Goal: Task Accomplishment & Management: Complete application form

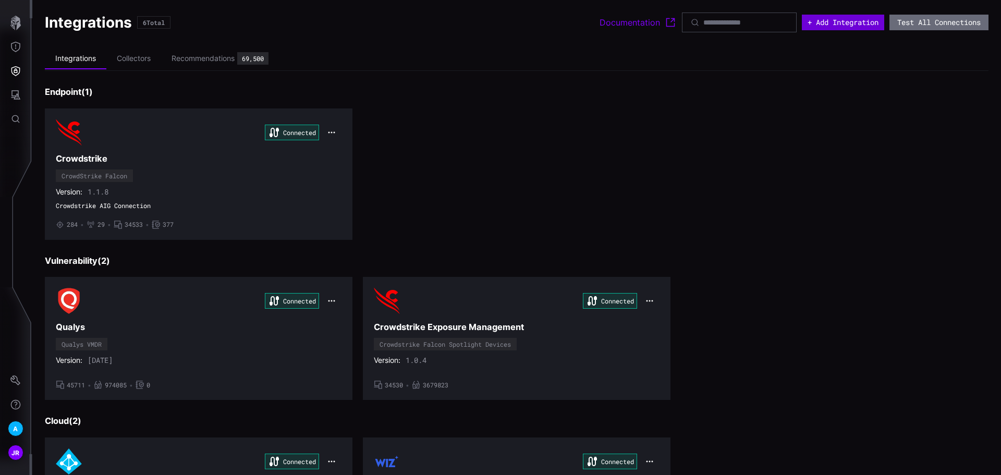
click at [838, 24] on button "+ Add Integration" at bounding box center [843, 23] width 82 height 16
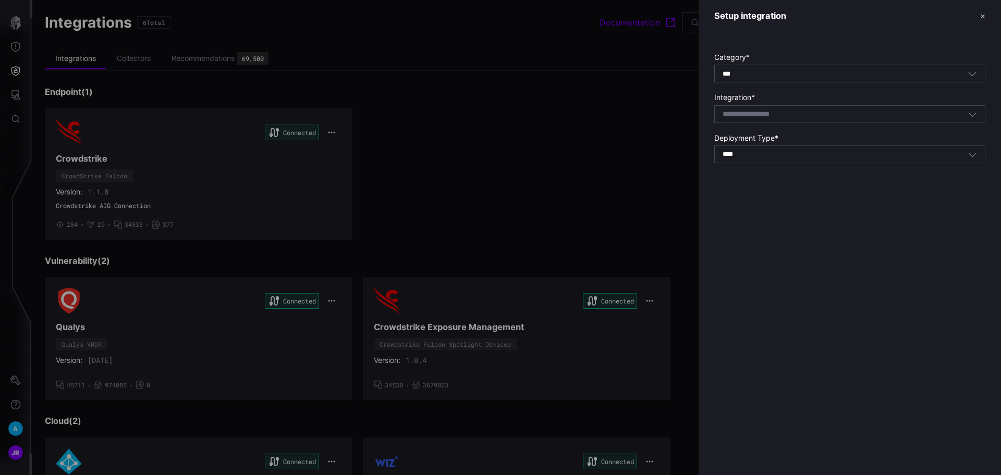
click at [792, 112] on input at bounding box center [759, 114] width 74 height 9
click at [752, 133] on span "point SaaS" at bounding box center [756, 130] width 37 height 9
type input "**********"
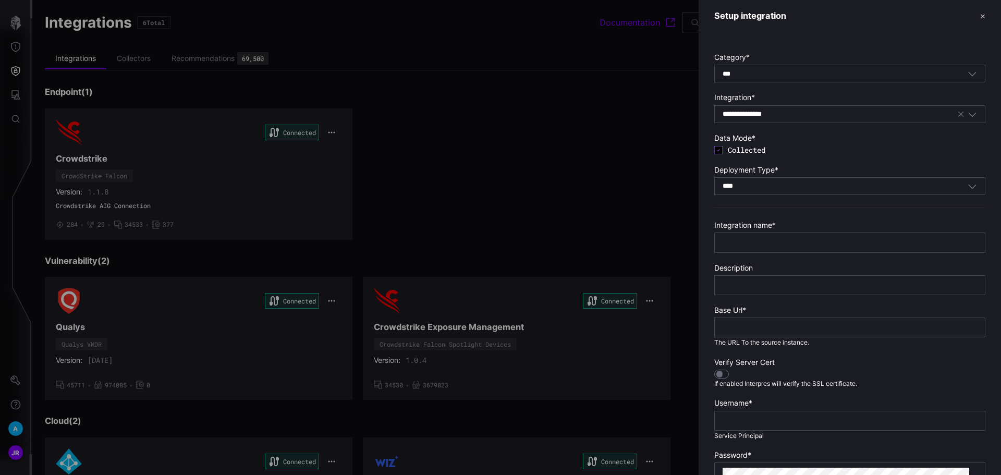
click at [11, 402] on div at bounding box center [500, 237] width 1001 height 475
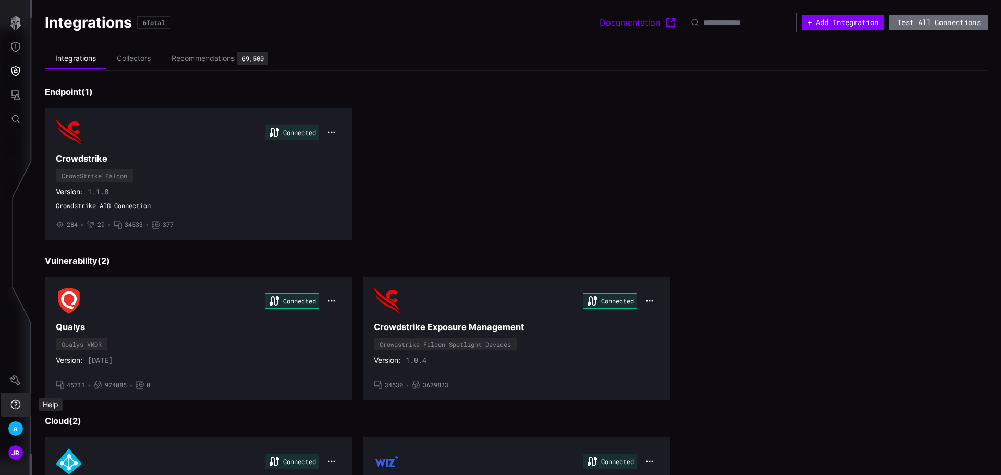
click at [12, 403] on icon "Help" at bounding box center [15, 404] width 10 height 10
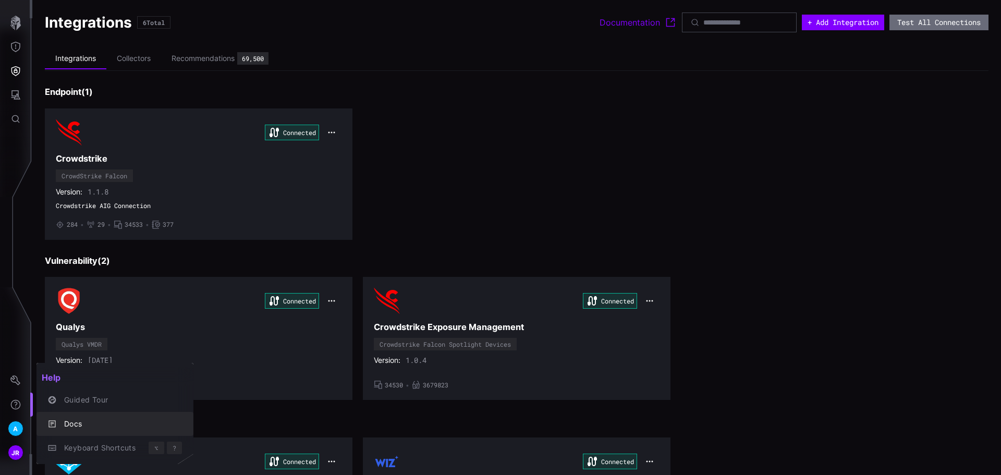
click at [91, 422] on div "Docs" at bounding box center [120, 424] width 123 height 13
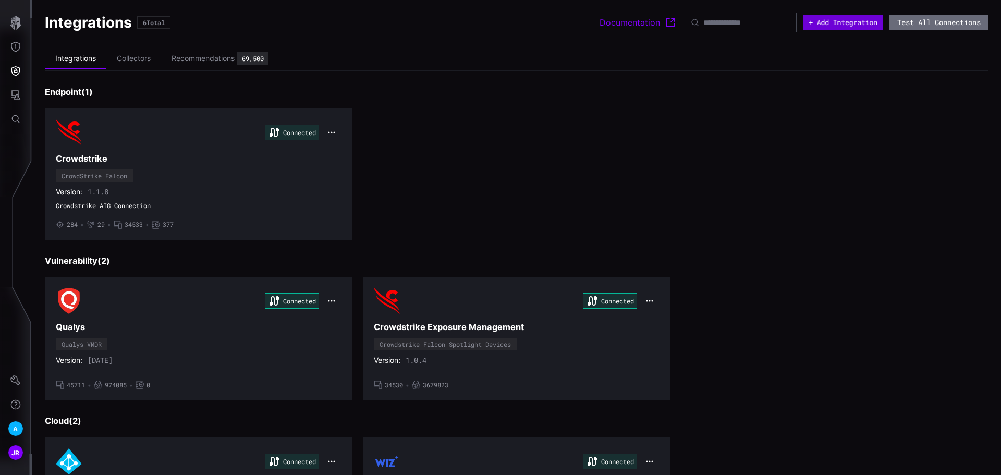
click at [846, 27] on button "+ Add Integration" at bounding box center [843, 22] width 80 height 15
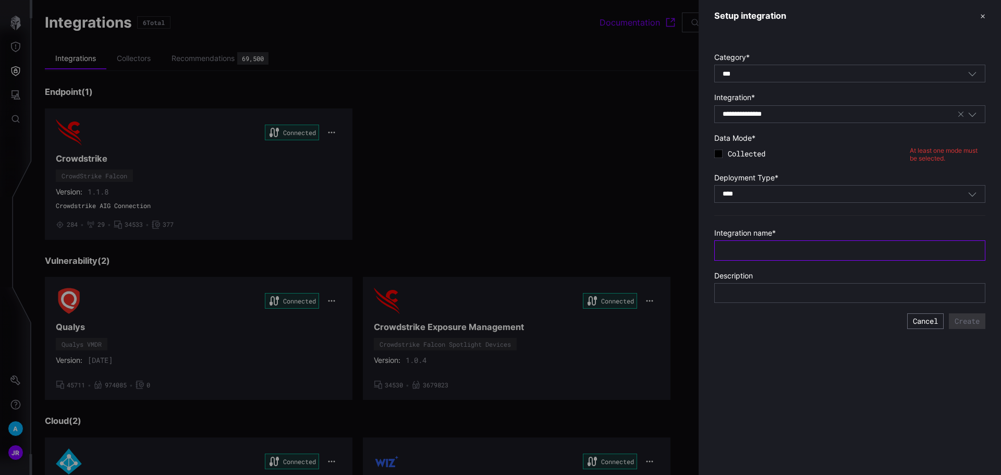
click at [791, 253] on input "text" at bounding box center [849, 250] width 254 height 9
click at [787, 193] on div "**** SaaS" at bounding box center [844, 193] width 245 height 9
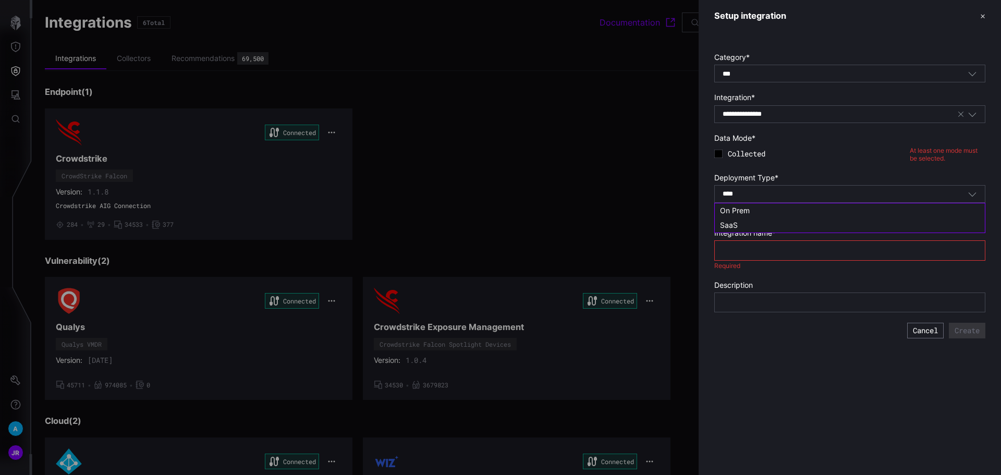
click at [782, 210] on div "On Prem" at bounding box center [850, 210] width 260 height 9
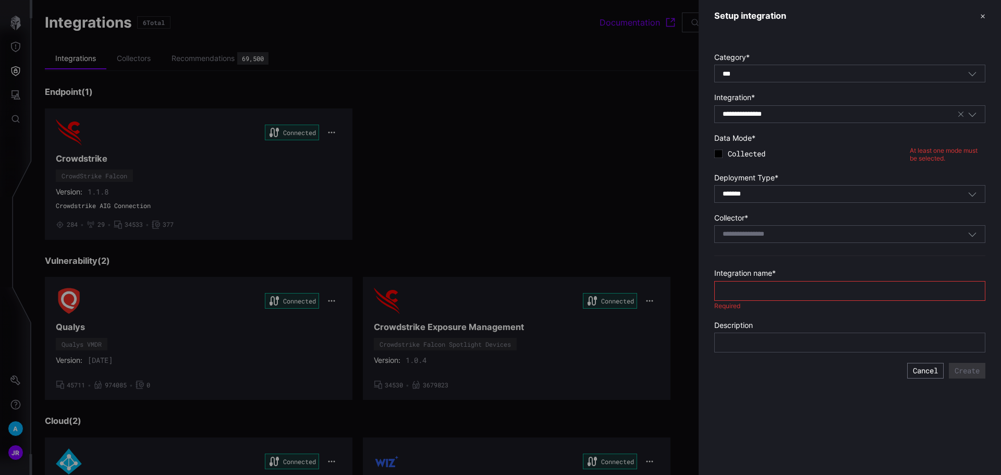
click at [794, 228] on div "Select Collector" at bounding box center [849, 234] width 271 height 18
click at [798, 234] on div "Select Collector" at bounding box center [844, 233] width 245 height 9
click at [786, 197] on div "******* On Prem" at bounding box center [844, 193] width 245 height 9
click at [791, 193] on div "******* On Prem" at bounding box center [844, 193] width 245 height 9
click at [773, 222] on div "SaaS" at bounding box center [850, 224] width 260 height 9
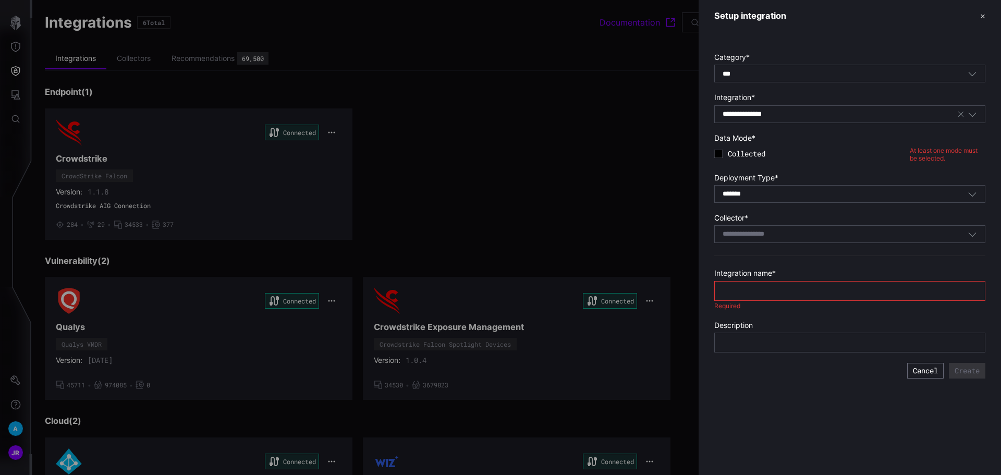
type input "****"
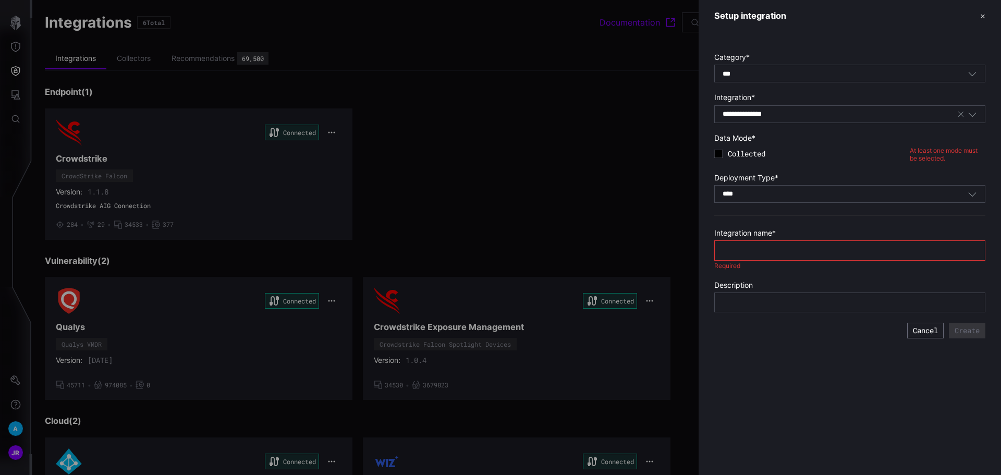
click at [791, 192] on div "**** SaaS" at bounding box center [844, 193] width 245 height 9
click at [781, 222] on div "SaaS" at bounding box center [850, 224] width 260 height 9
click at [980, 19] on button "✕" at bounding box center [982, 15] width 5 height 11
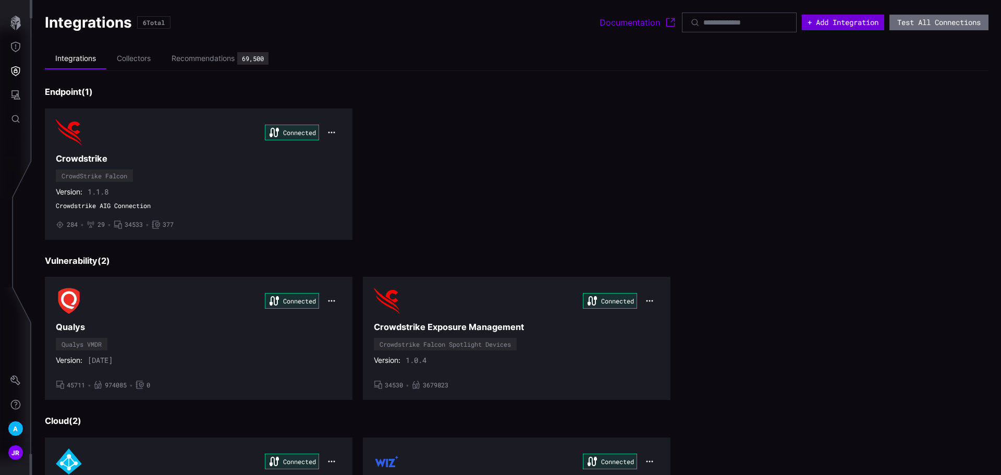
click at [827, 26] on button "+ Add Integration" at bounding box center [843, 23] width 82 height 16
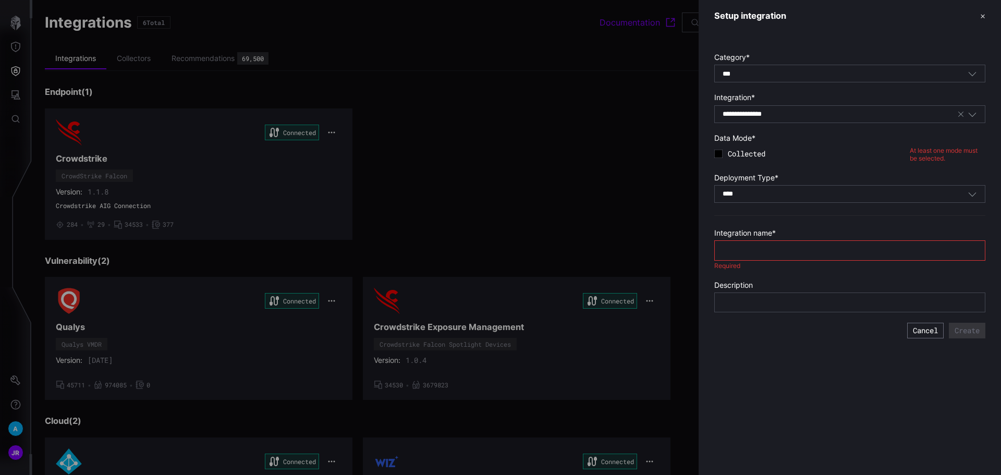
click at [788, 254] on input "text" at bounding box center [849, 250] width 254 height 9
click at [725, 153] on div "Collected" at bounding box center [811, 153] width 195 height 17
click at [719, 153] on icon at bounding box center [718, 154] width 8 height 8
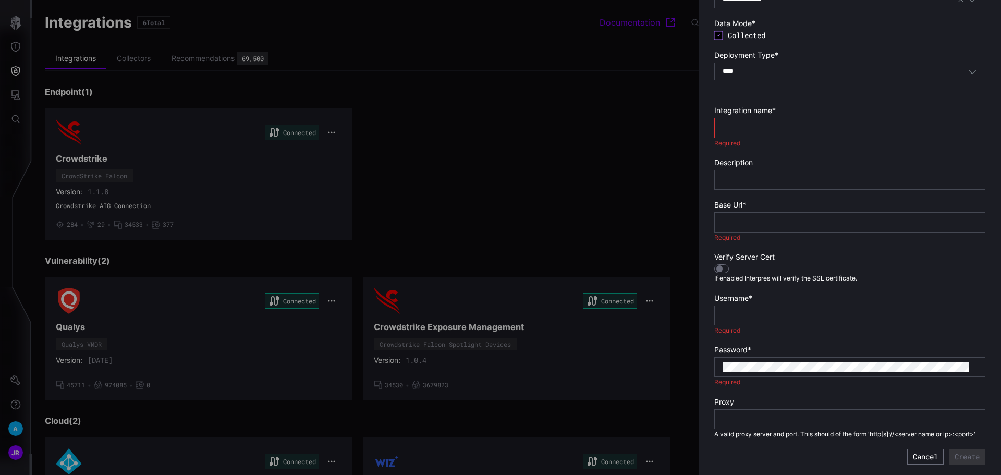
scroll to position [125, 0]
click at [774, 305] on div at bounding box center [849, 315] width 271 height 20
click at [785, 311] on input "text" at bounding box center [849, 315] width 254 height 9
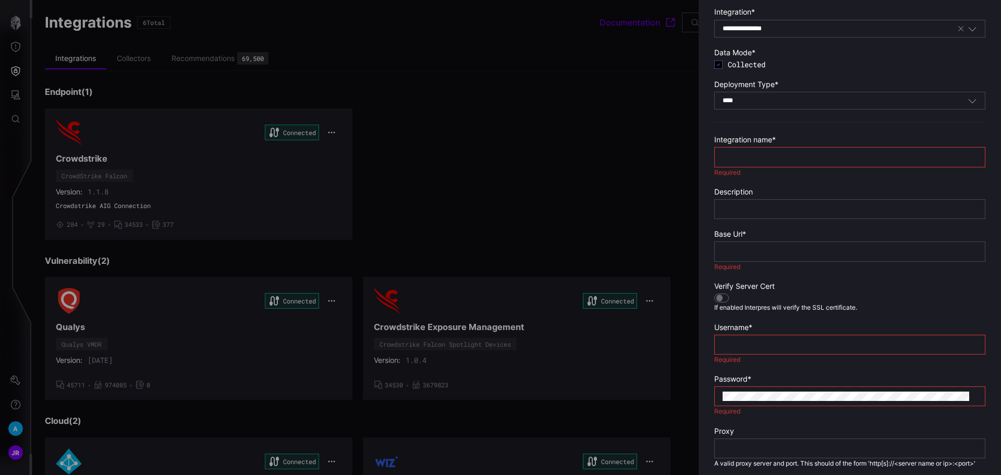
scroll to position [0, 0]
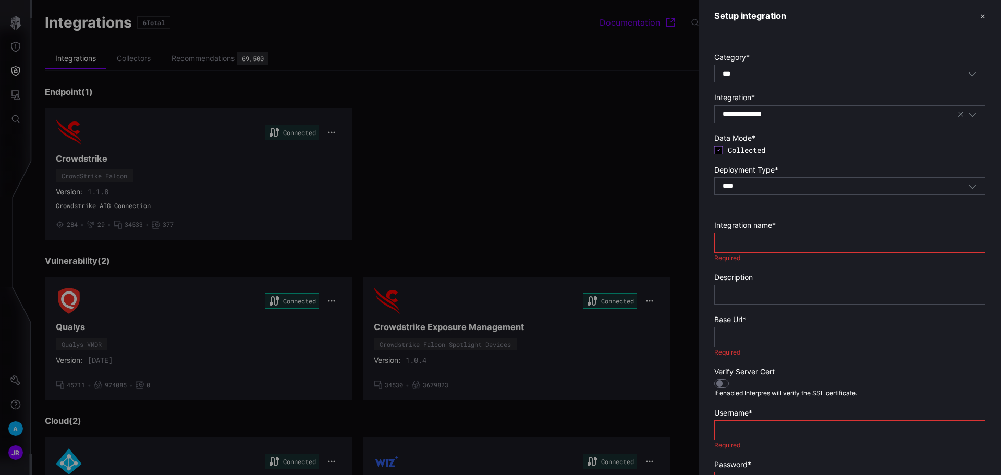
click at [975, 9] on header "Setup integration ✕" at bounding box center [849, 16] width 302 height 32
click at [980, 16] on button "✕" at bounding box center [982, 15] width 5 height 11
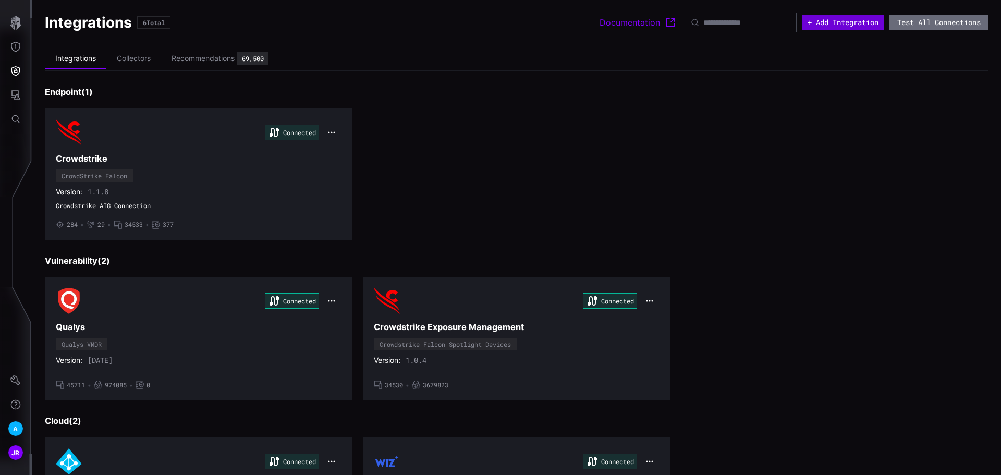
click at [823, 24] on button "+ Add Integration" at bounding box center [843, 23] width 82 height 16
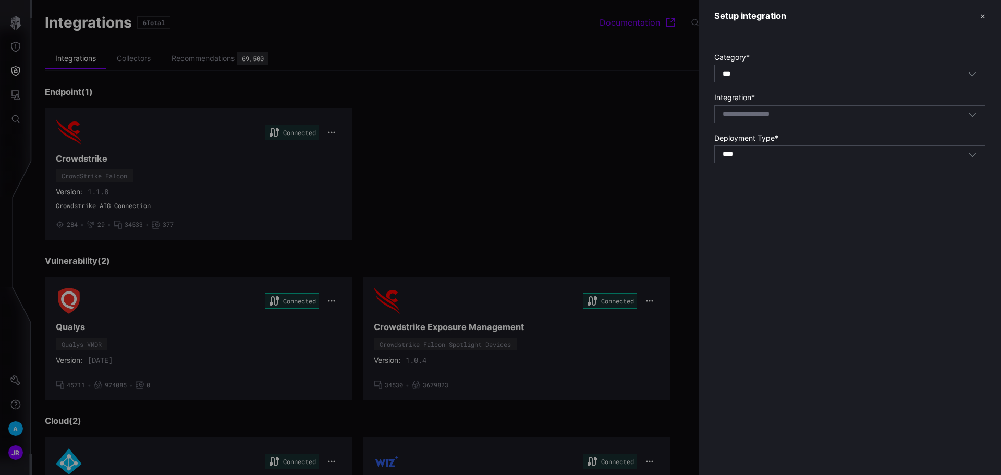
click at [792, 114] on input at bounding box center [759, 114] width 74 height 9
click at [800, 132] on div "Proo fpoint SaaS" at bounding box center [850, 130] width 260 height 9
type input "**********"
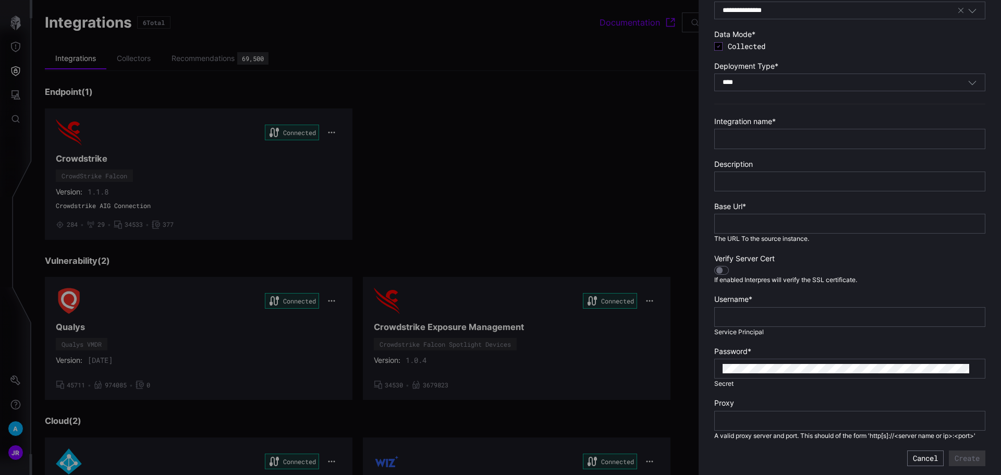
scroll to position [104, 0]
click at [757, 137] on input "text" at bounding box center [849, 137] width 254 height 9
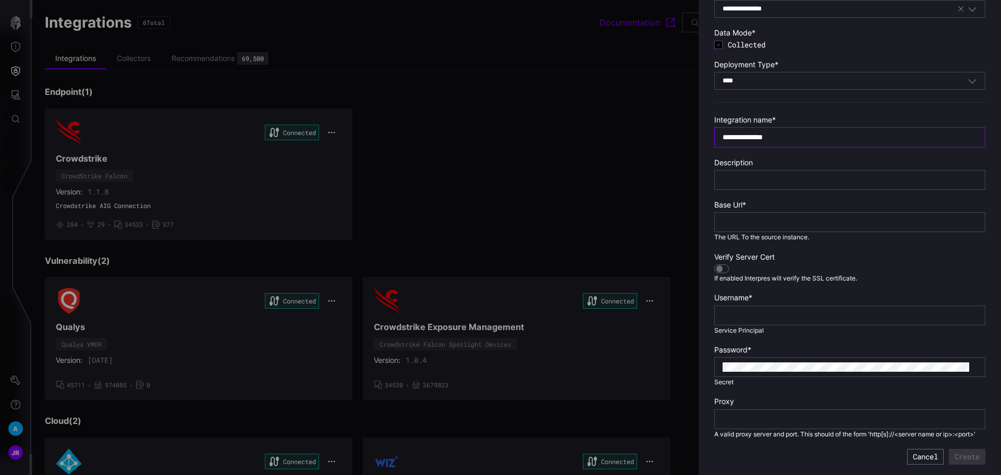
scroll to position [115, 0]
type input "**********"
drag, startPoint x: 725, startPoint y: 306, endPoint x: 736, endPoint y: 306, distance: 11.5
click at [725, 311] on input "text" at bounding box center [849, 315] width 254 height 9
paste input "**********"
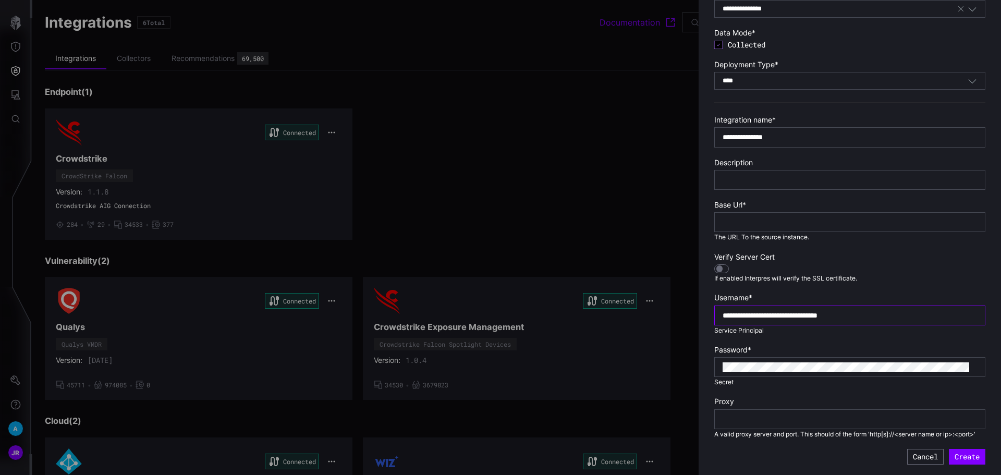
scroll to position [63, 0]
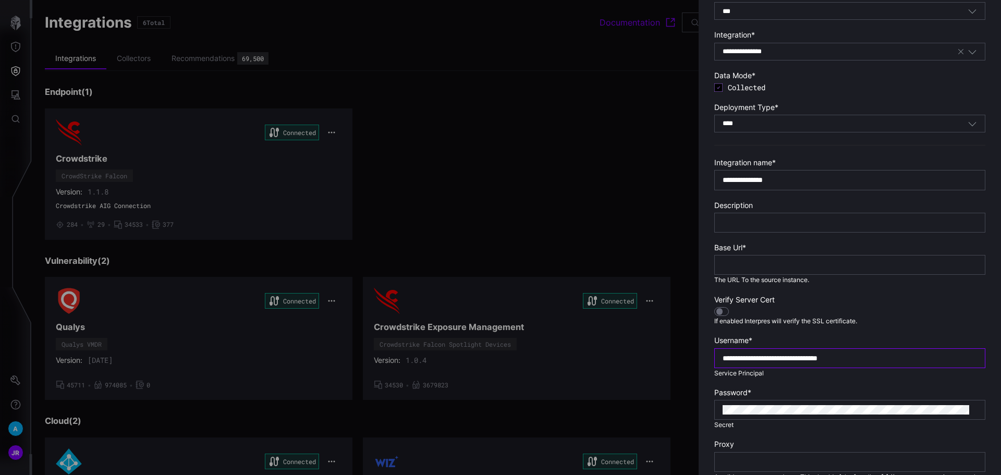
type input "**********"
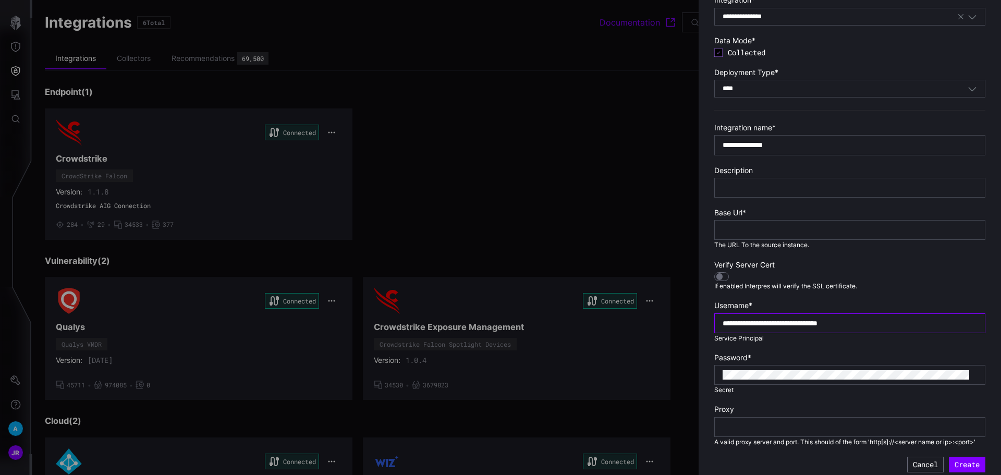
scroll to position [115, 0]
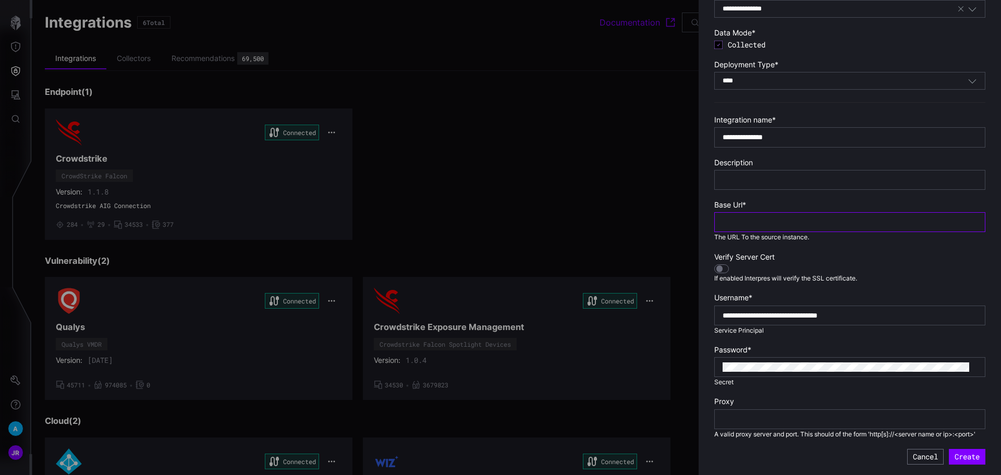
click at [750, 217] on input "text" at bounding box center [849, 221] width 254 height 9
paste input "**********"
type input "**********"
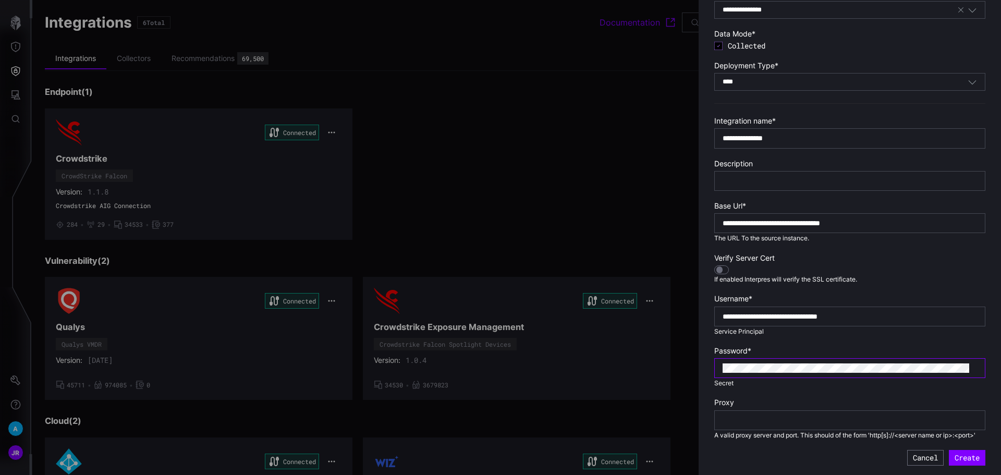
scroll to position [0, 33]
click at [963, 465] on button "Create" at bounding box center [967, 458] width 36 height 16
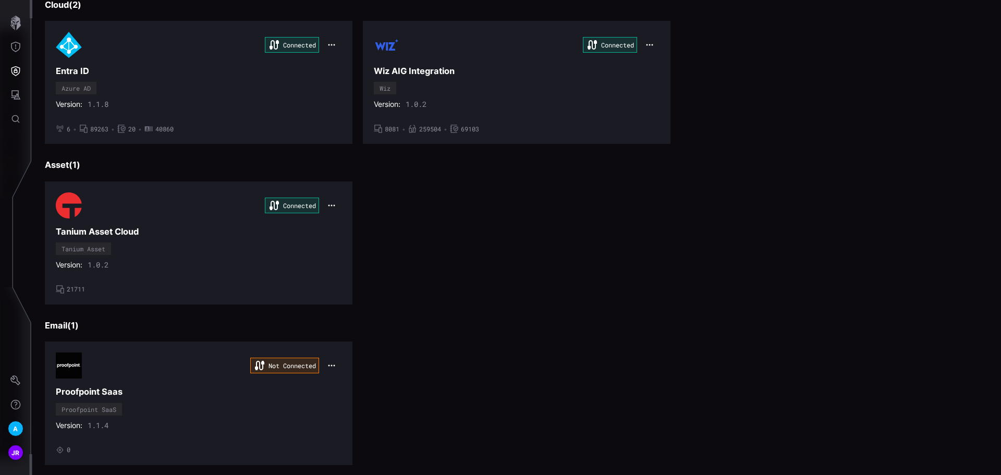
scroll to position [468, 0]
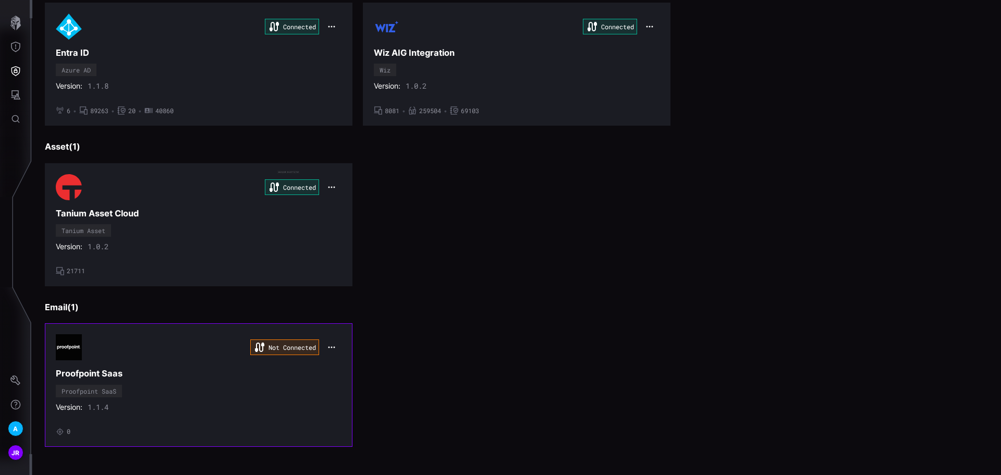
click at [265, 378] on h3 "Proofpoint Saas" at bounding box center [199, 373] width 286 height 11
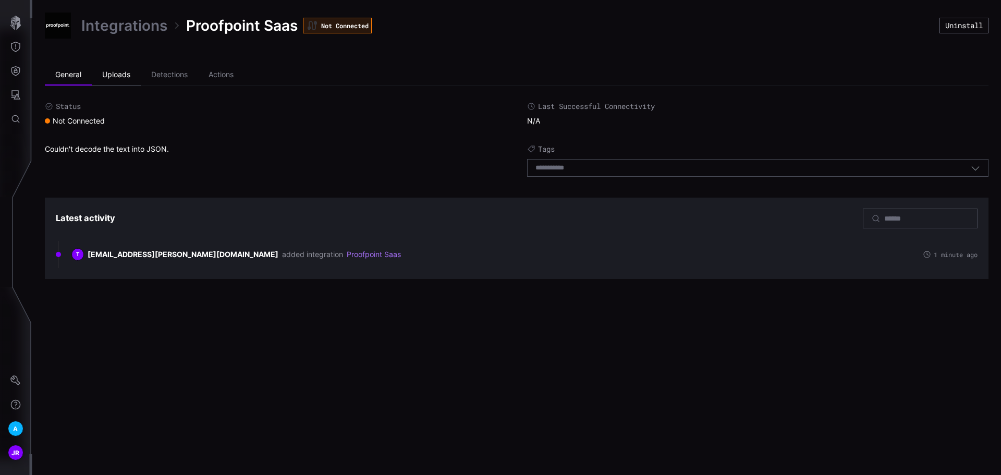
click at [130, 79] on li "Uploads" at bounding box center [116, 75] width 49 height 21
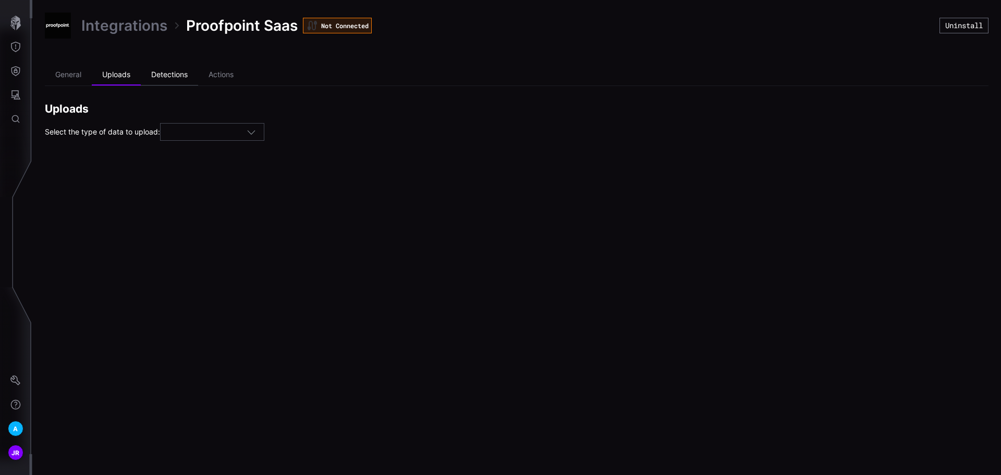
click at [179, 73] on li "Detections" at bounding box center [169, 75] width 57 height 21
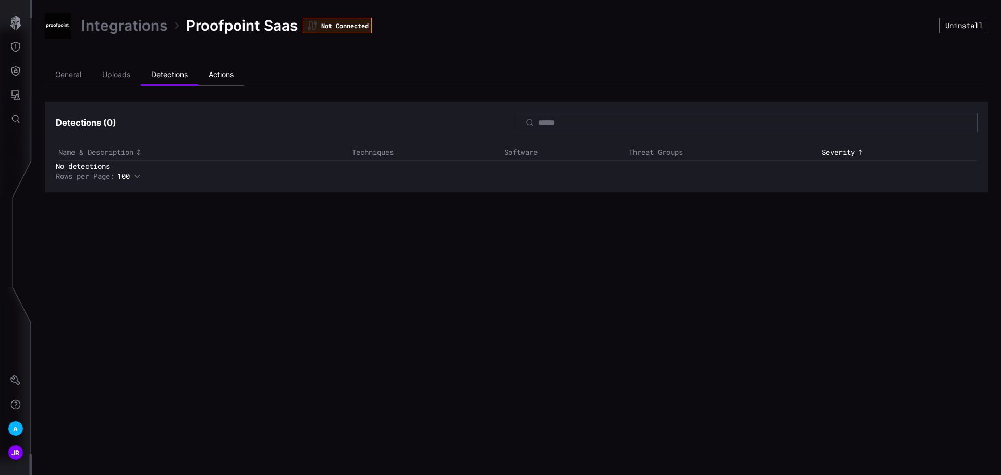
click at [236, 73] on li "Actions" at bounding box center [221, 75] width 46 height 21
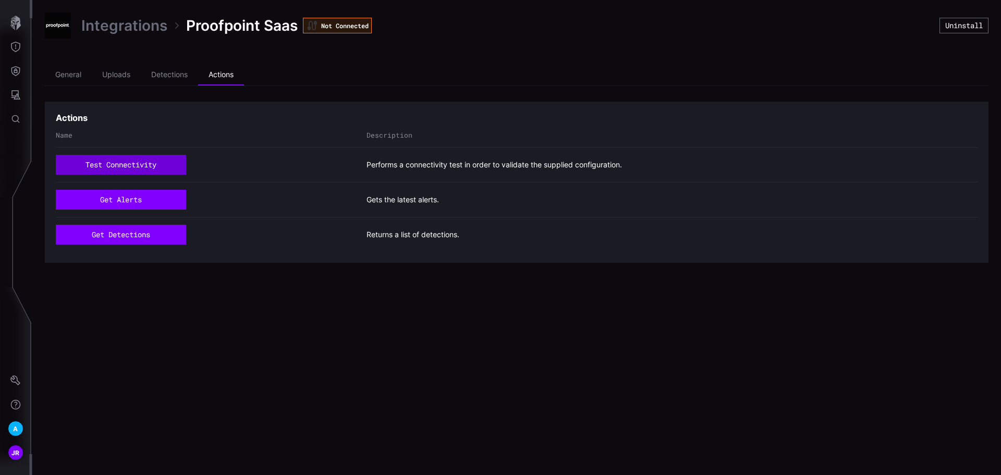
click at [144, 169] on button "test connectivity" at bounding box center [121, 165] width 130 height 20
click at [68, 77] on li "General" at bounding box center [68, 75] width 47 height 21
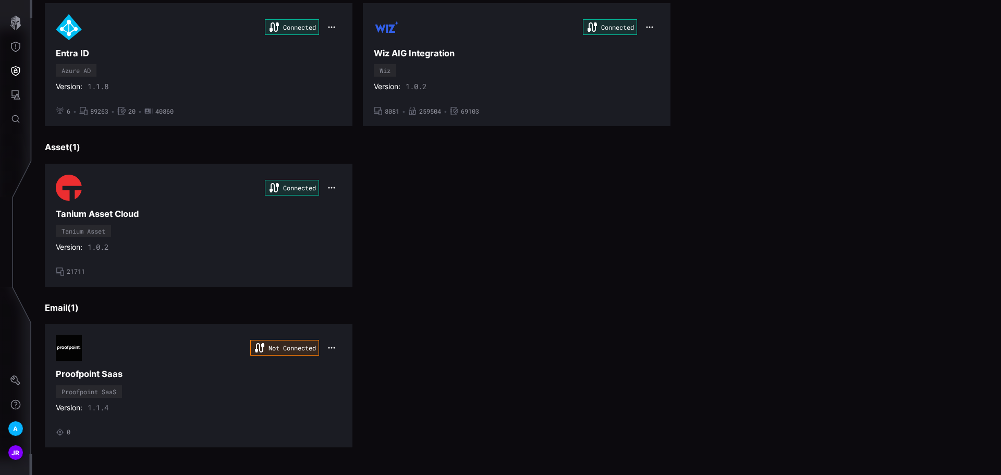
scroll to position [468, 0]
click at [225, 375] on h3 "Proofpoint Saas" at bounding box center [199, 373] width 286 height 11
click at [327, 344] on icon "button" at bounding box center [331, 347] width 8 height 8
click at [347, 368] on div "Edit" at bounding box center [348, 370] width 35 height 9
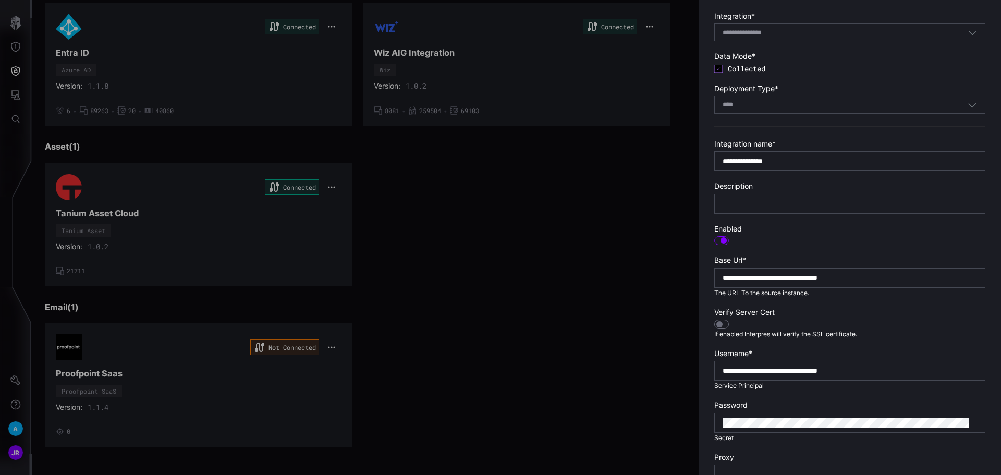
scroll to position [104, 0]
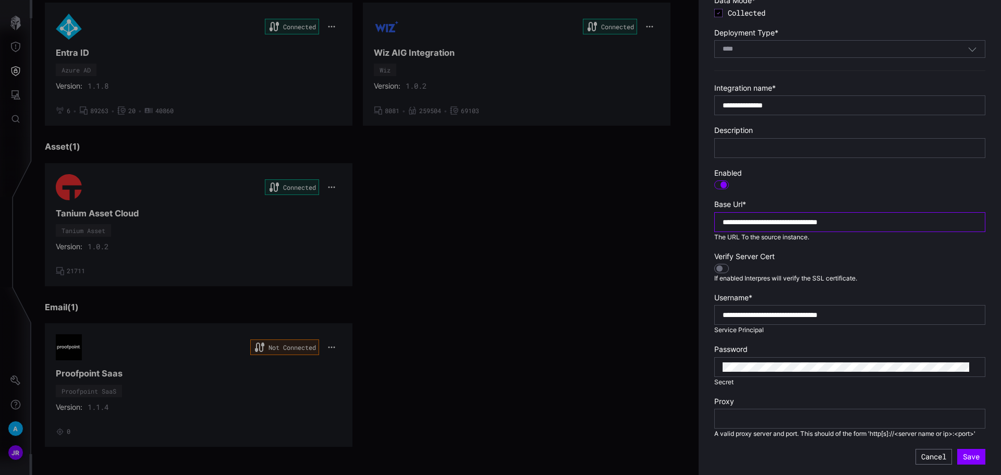
drag, startPoint x: 909, startPoint y: 218, endPoint x: 627, endPoint y: 216, distance: 282.0
click at [1000, 216] on div "**********" at bounding box center [1001, 237] width 0 height 475
paste input "text"
click at [894, 310] on input "**********" at bounding box center [849, 314] width 254 height 9
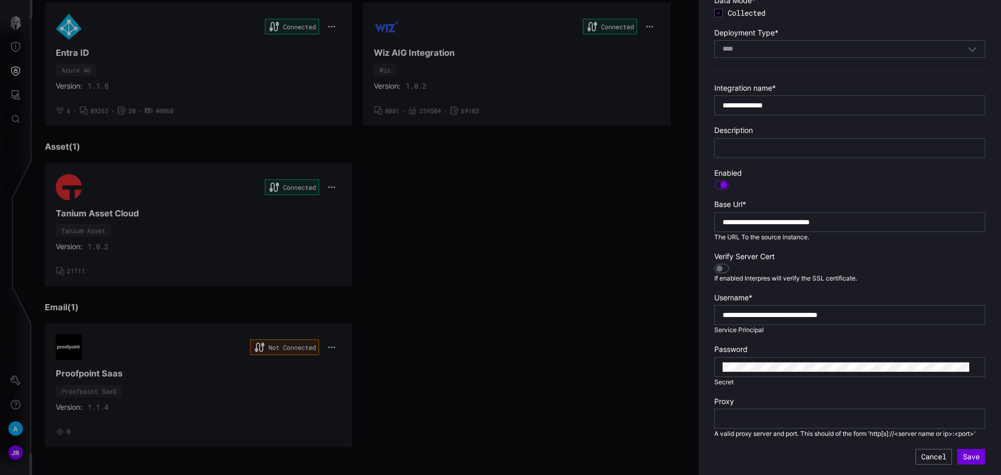
click at [959, 452] on button "Save" at bounding box center [971, 457] width 28 height 16
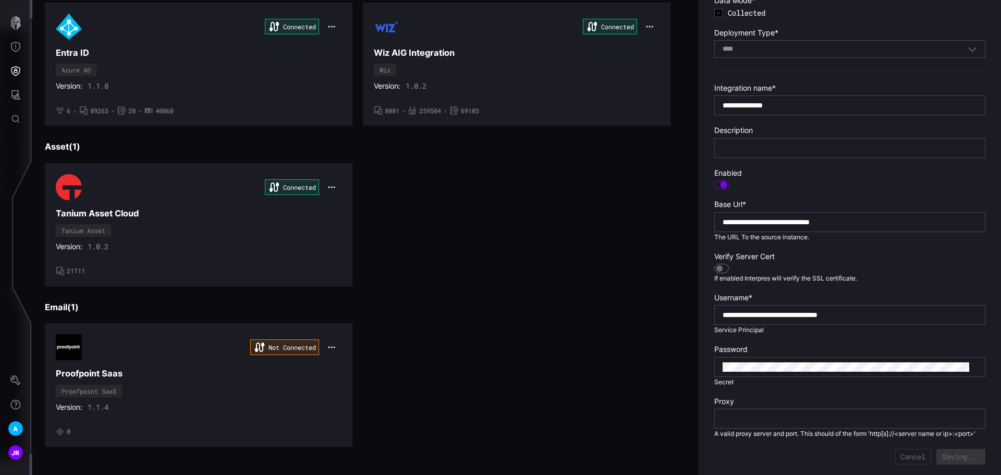
type input "**********"
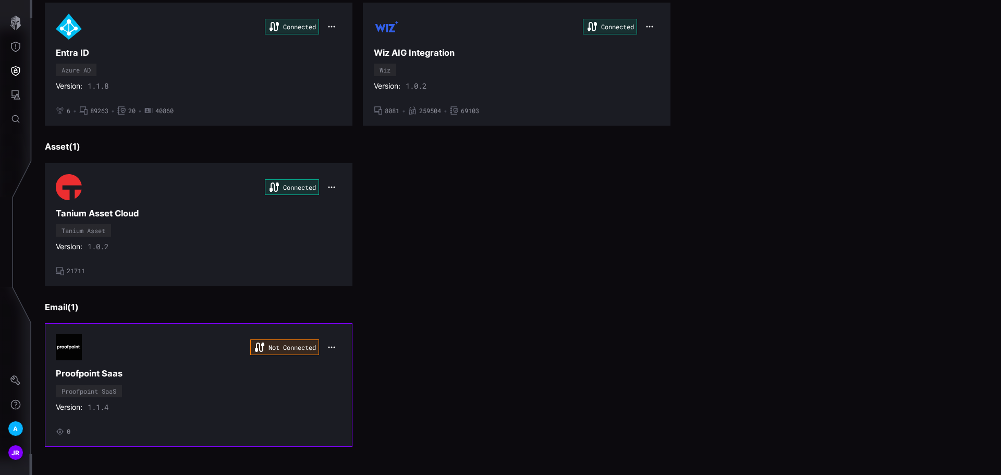
click at [117, 421] on div "Not Connected Proofpoint Saas Proofpoint SaaS Version: 1.1.4 • 0" at bounding box center [199, 384] width 286 height 101
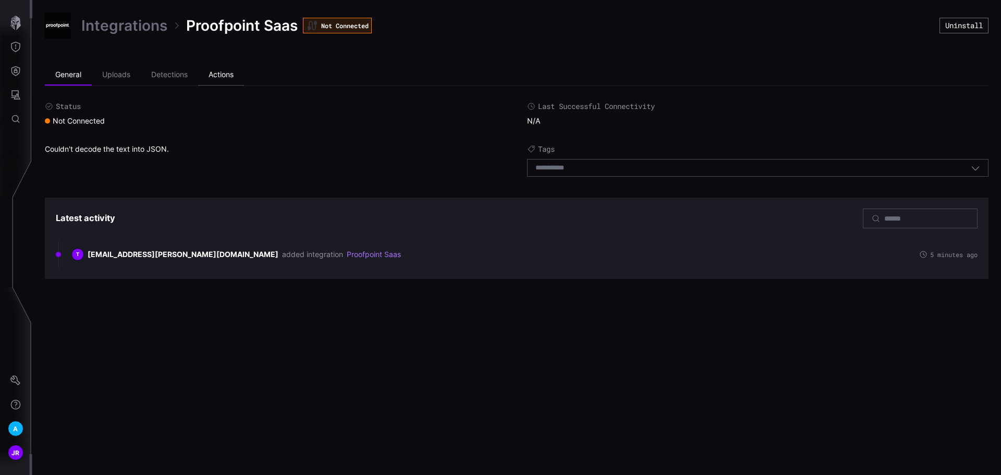
click at [230, 77] on li "Actions" at bounding box center [221, 75] width 46 height 21
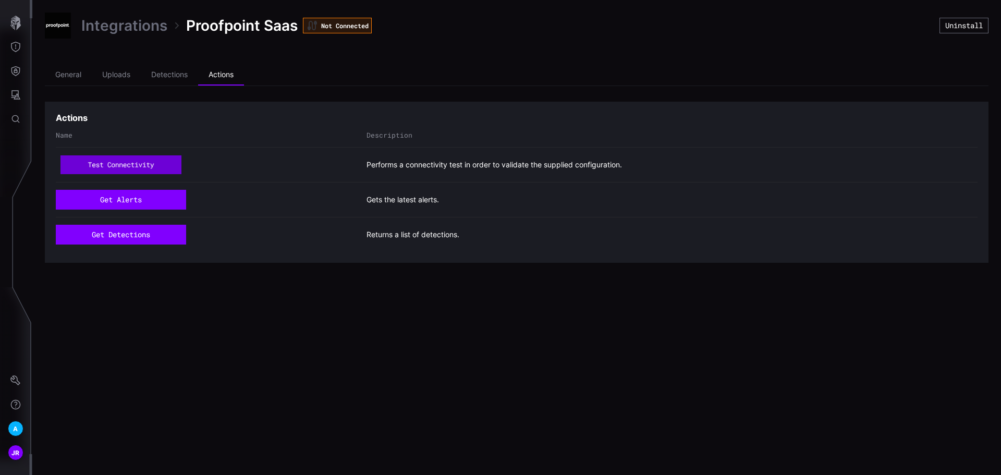
click at [125, 167] on button "test connectivity" at bounding box center [120, 165] width 121 height 18
click at [68, 73] on li "General" at bounding box center [68, 75] width 47 height 21
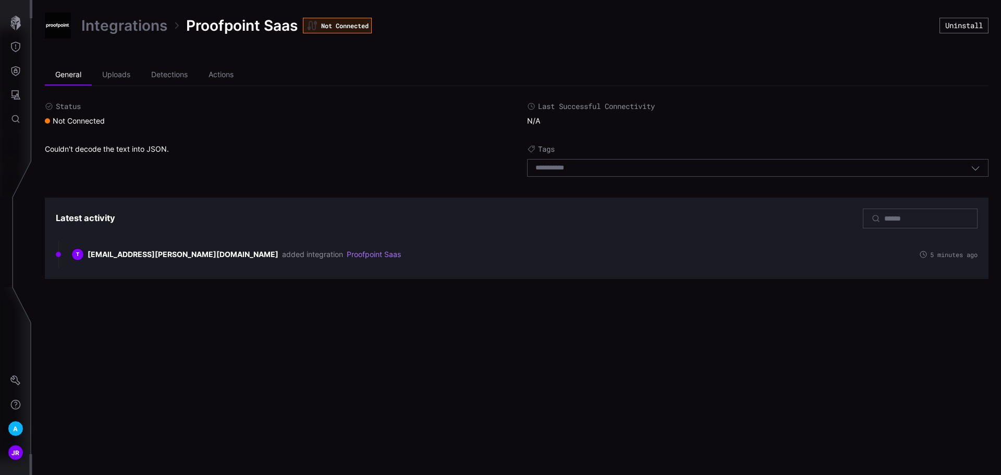
click at [608, 163] on div "Select tags" at bounding box center [752, 167] width 435 height 9
click at [769, 128] on div "Status Not Connected Last Successful Connectivity N/A Couldn't decode the text …" at bounding box center [516, 142] width 943 height 80
click at [182, 77] on li "Detections" at bounding box center [169, 75] width 57 height 21
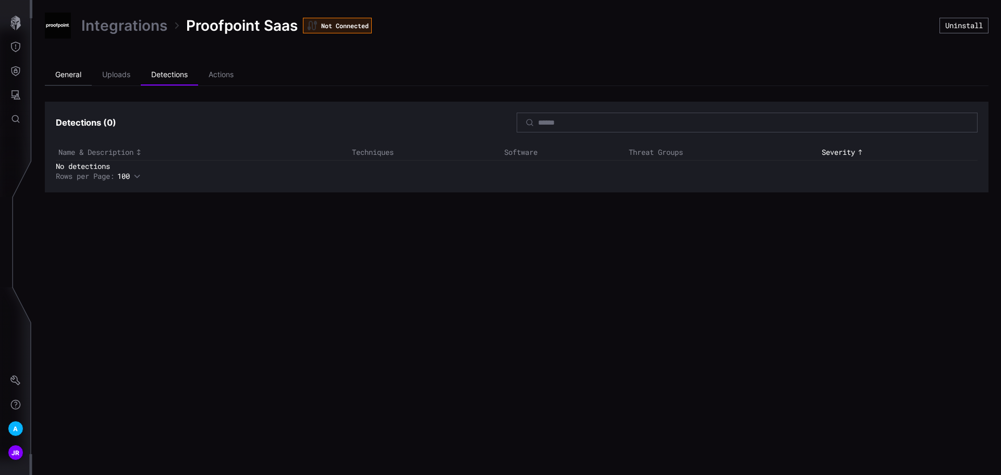
click at [74, 76] on li "General" at bounding box center [68, 75] width 47 height 21
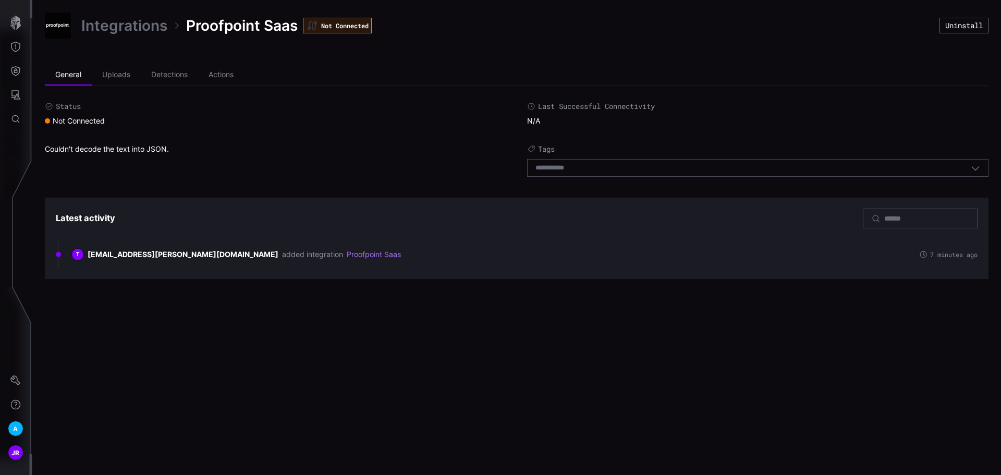
click at [141, 19] on link "Integrations" at bounding box center [124, 25] width 86 height 19
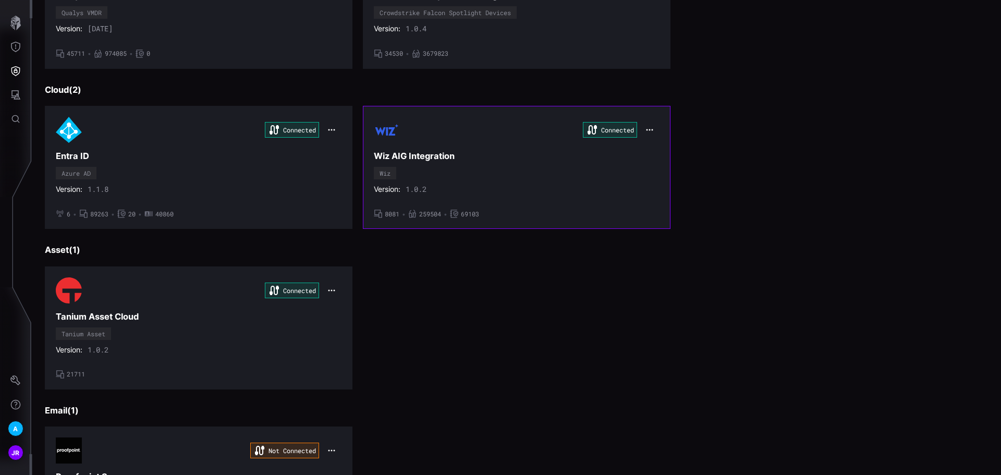
scroll to position [468, 0]
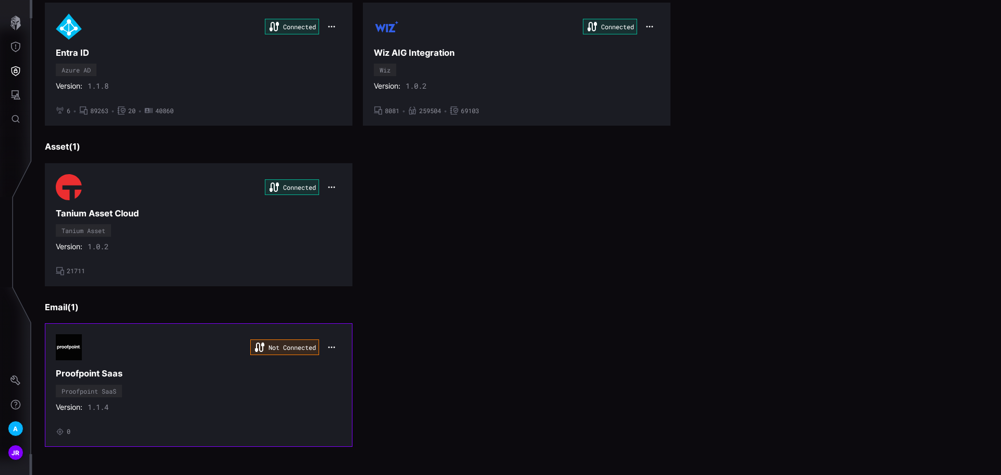
click at [327, 344] on icon "button" at bounding box center [331, 347] width 8 height 8
click at [345, 366] on div "Edit" at bounding box center [347, 370] width 35 height 9
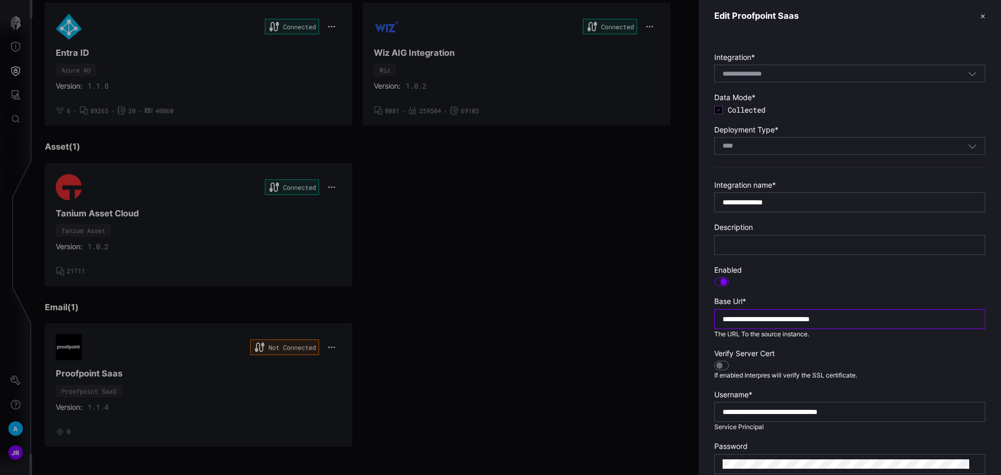
drag, startPoint x: 889, startPoint y: 317, endPoint x: 656, endPoint y: 324, distance: 232.6
click at [1000, 324] on div "**********" at bounding box center [1001, 237] width 0 height 475
paste input "***"
click at [720, 362] on div at bounding box center [719, 365] width 7 height 7
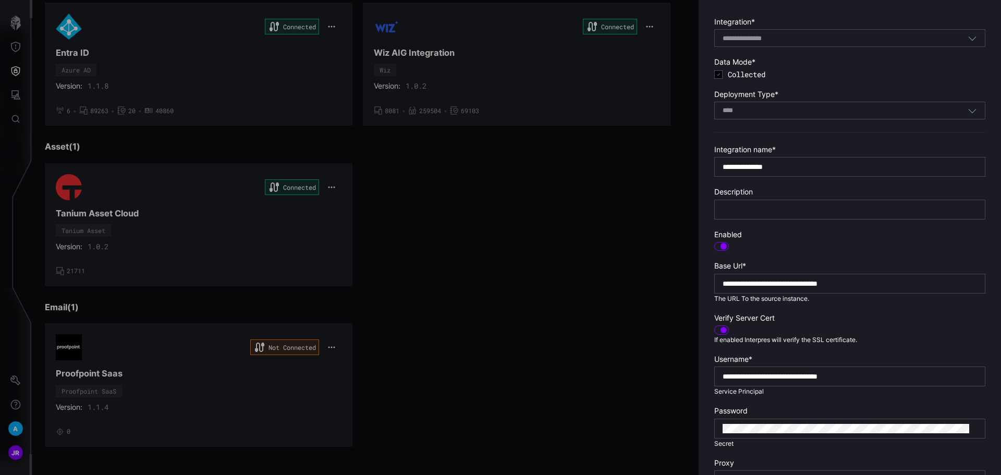
scroll to position [106, 0]
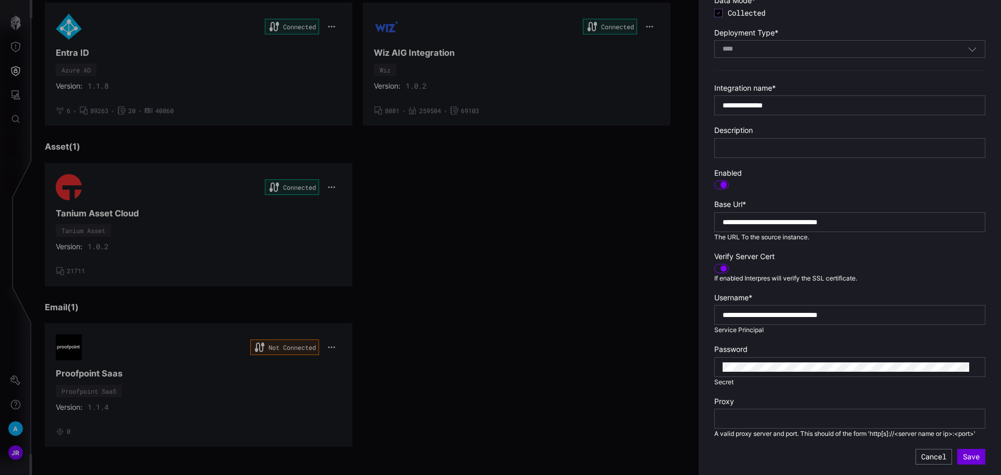
click at [963, 459] on button "Save" at bounding box center [971, 457] width 28 height 16
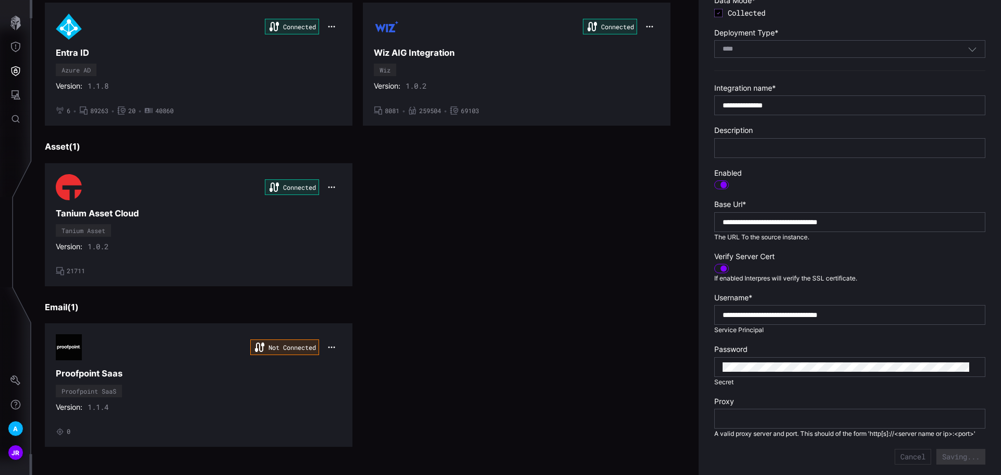
type input "**********"
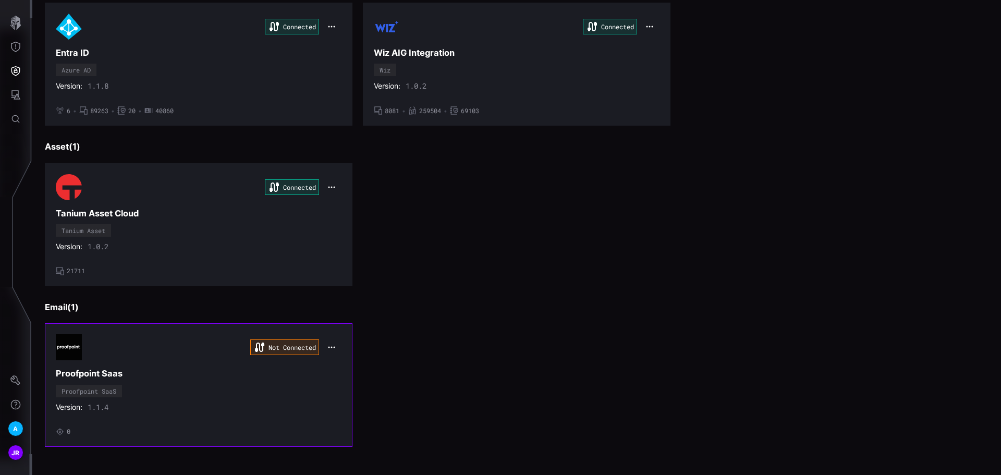
click at [104, 339] on div "Not Connected" at bounding box center [199, 347] width 286 height 26
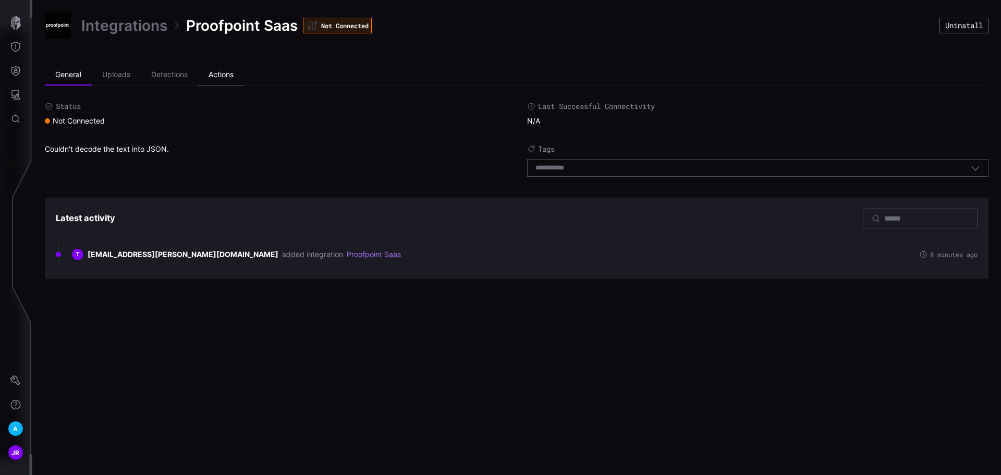
click at [218, 72] on li "Actions" at bounding box center [221, 75] width 46 height 21
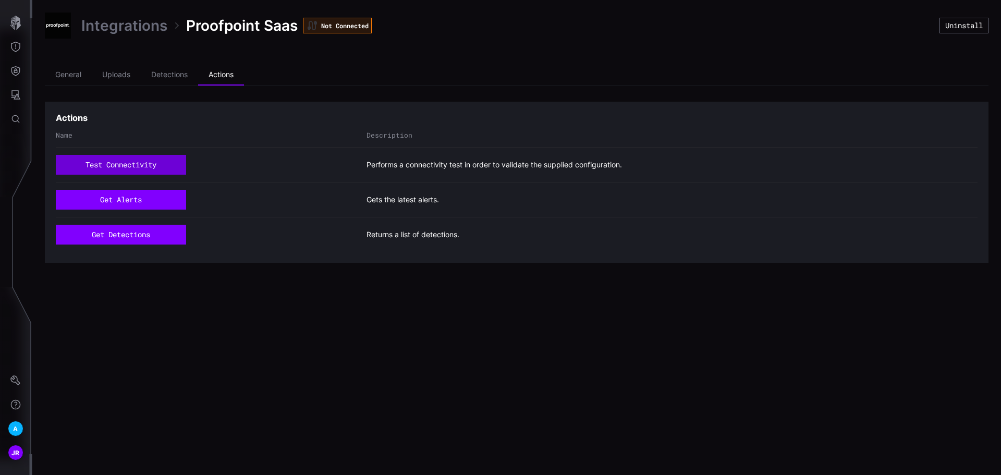
click at [136, 159] on button "test connectivity" at bounding box center [121, 165] width 130 height 20
click at [127, 168] on button "test connectivity" at bounding box center [121, 165] width 130 height 20
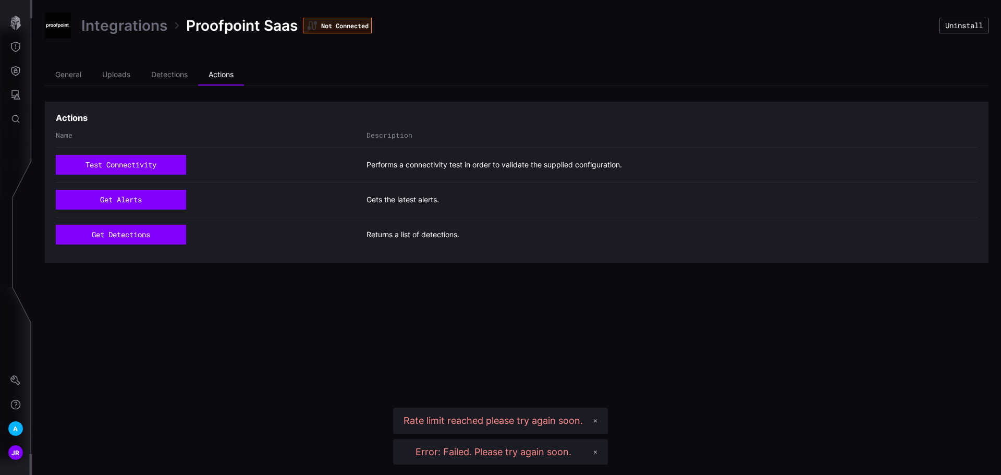
click at [114, 24] on link "Integrations" at bounding box center [124, 25] width 86 height 19
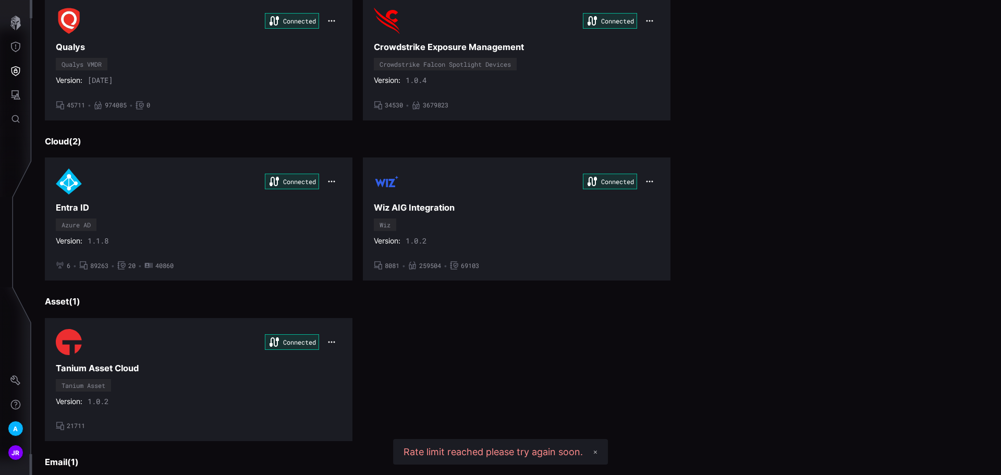
scroll to position [468, 0]
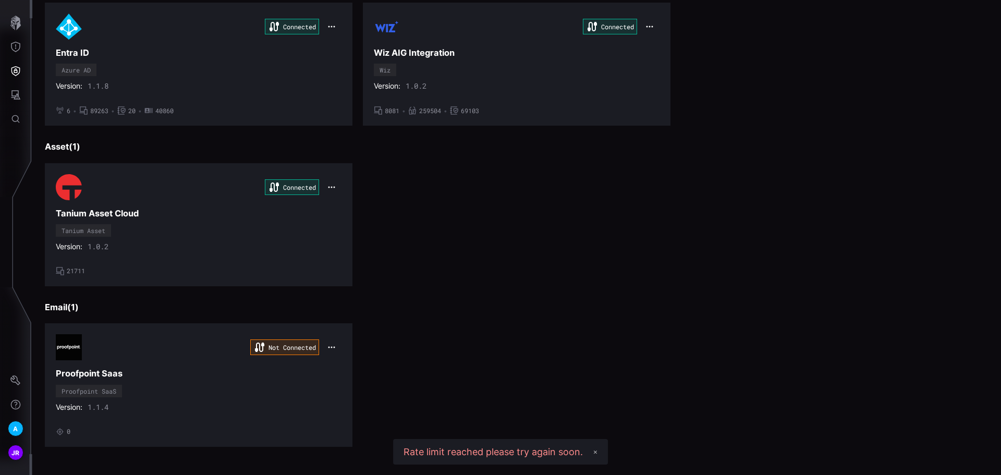
click at [459, 451] on div "Rate limit reached please try again soon." at bounding box center [492, 452] width 179 height 12
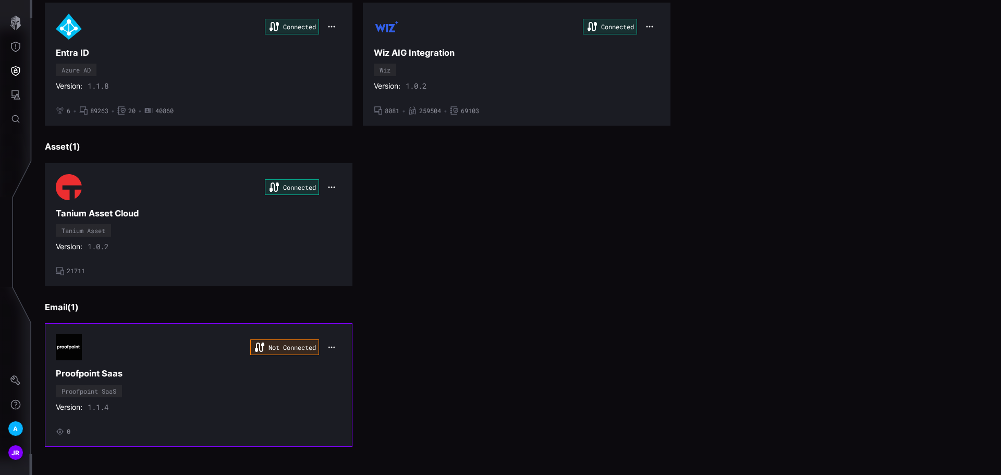
click at [328, 345] on icon "button" at bounding box center [331, 347] width 8 height 8
click at [345, 368] on div "Edit" at bounding box center [348, 370] width 35 height 9
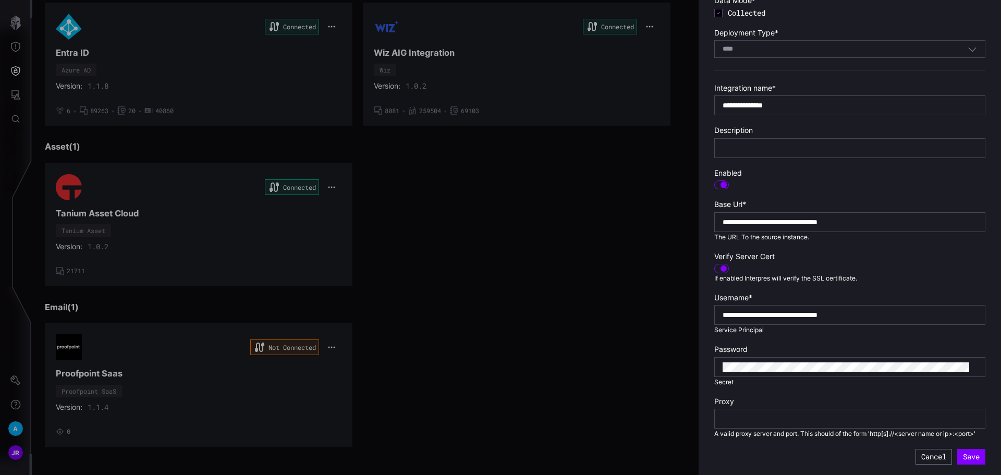
scroll to position [106, 0]
click at [452, 325] on div at bounding box center [500, 237] width 1001 height 475
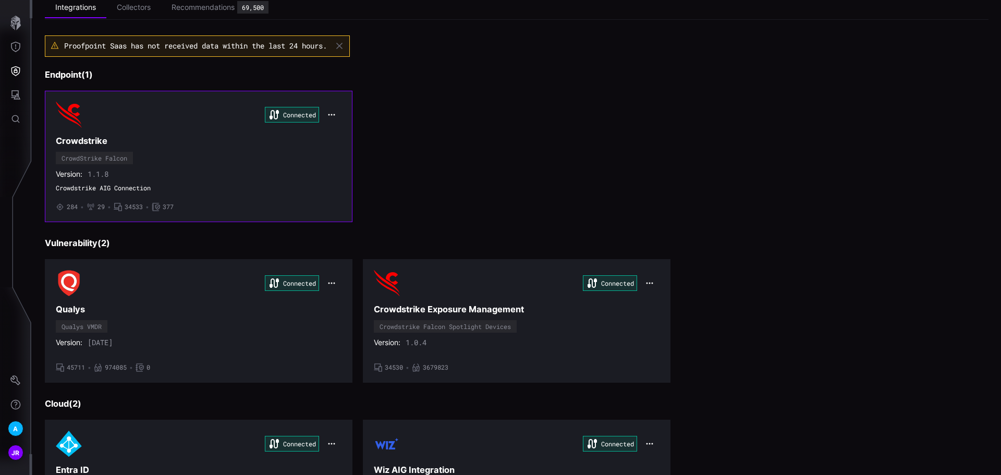
scroll to position [0, 0]
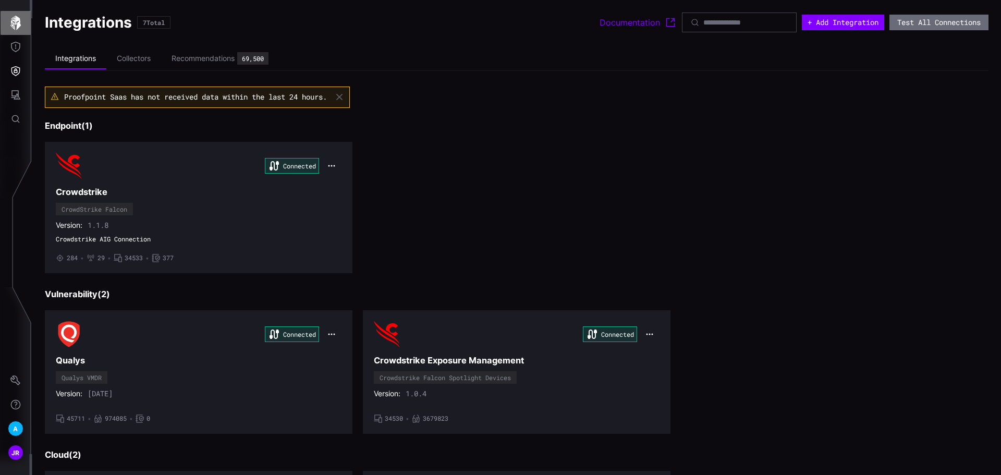
click at [4, 16] on button "button" at bounding box center [16, 23] width 30 height 24
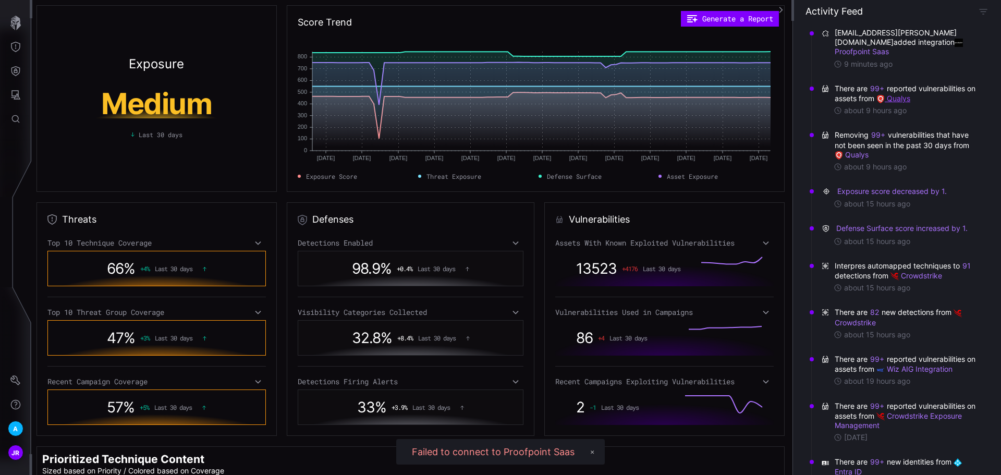
click at [910, 94] on link "Qualys" at bounding box center [893, 98] width 34 height 9
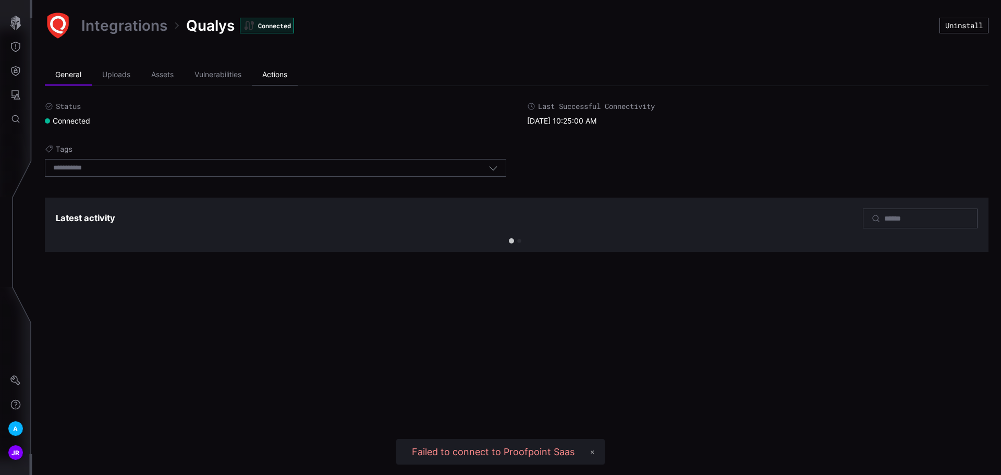
click at [281, 72] on li "Actions" at bounding box center [275, 75] width 46 height 21
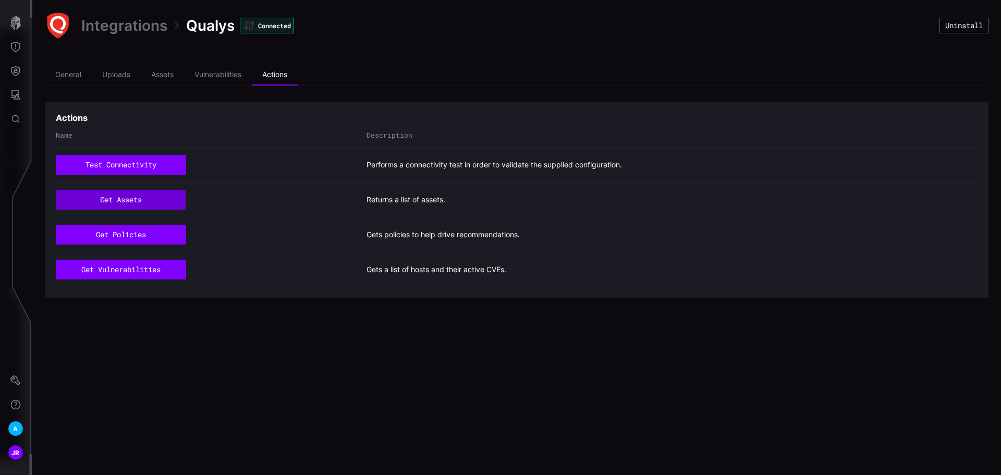
click at [146, 206] on button "get assets" at bounding box center [120, 200] width 129 height 20
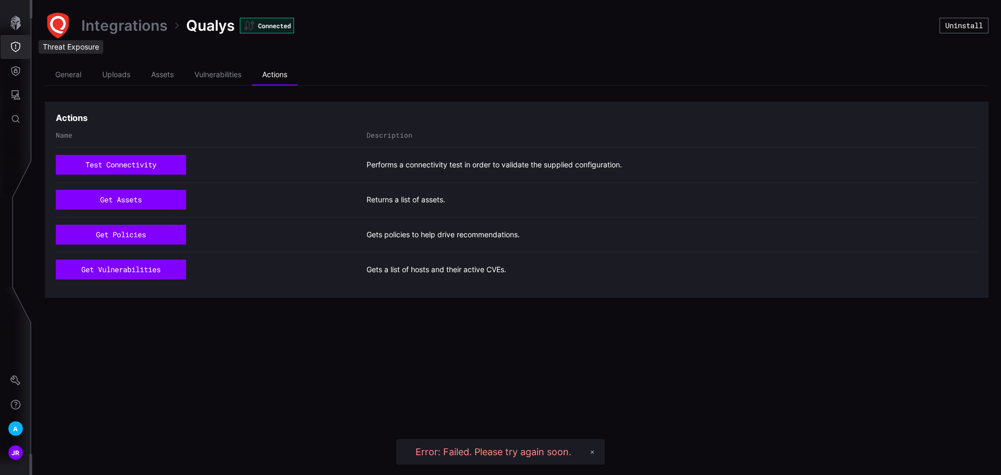
click at [21, 41] on button "Threat Exposure" at bounding box center [16, 47] width 30 height 24
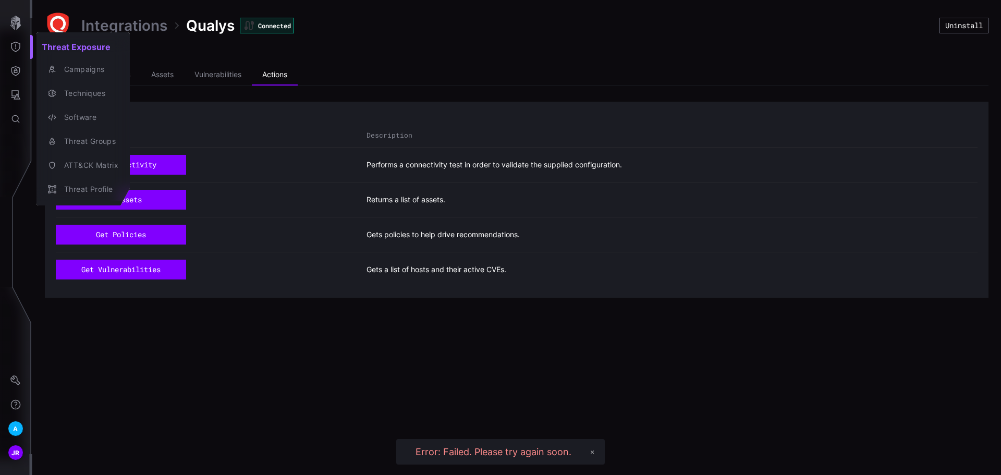
click at [0, 18] on div at bounding box center [500, 237] width 1001 height 475
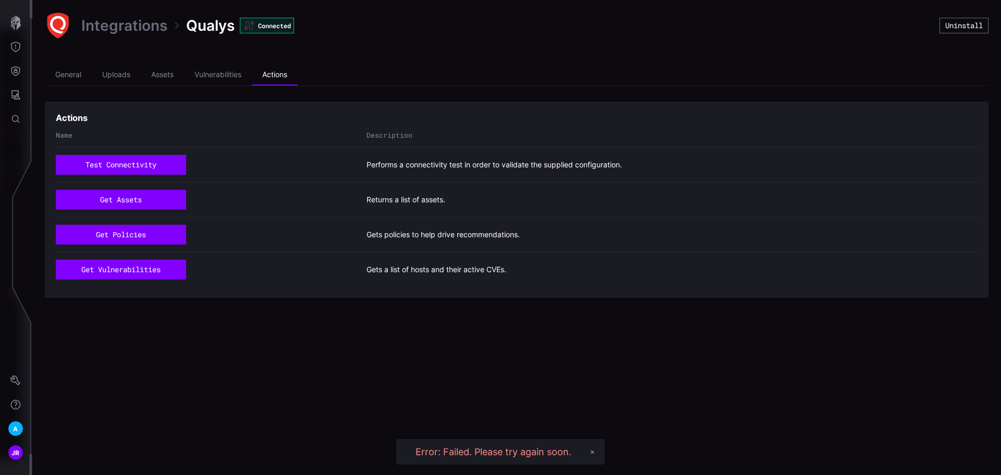
click at [5, 20] on div "Threat Exposure Campaigns Techniques Software Threat Groups ATT&CK Matrix Threa…" at bounding box center [502, 237] width 997 height 475
click at [22, 22] on icon "button" at bounding box center [15, 23] width 15 height 15
